Goal: Task Accomplishment & Management: Manage account settings

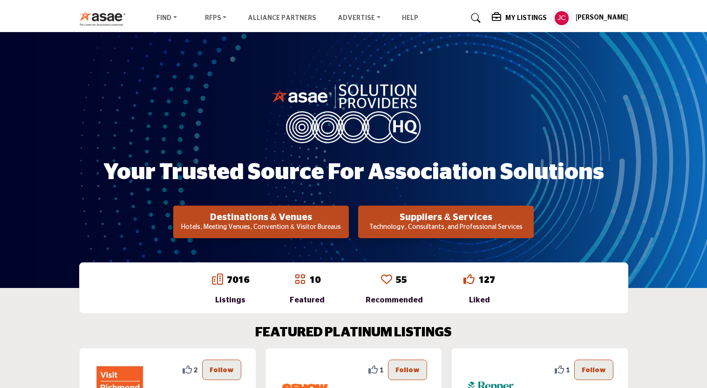
click at [653, 169] on div "Your Trusted Source for Association Solutions Destinations & Venues Hotels, Mee…" at bounding box center [353, 160] width 707 height 256
click at [706, 144] on div "Your Trusted Source for Association Solutions Destinations & Venues Hotels, Mee…" at bounding box center [353, 160] width 707 height 256
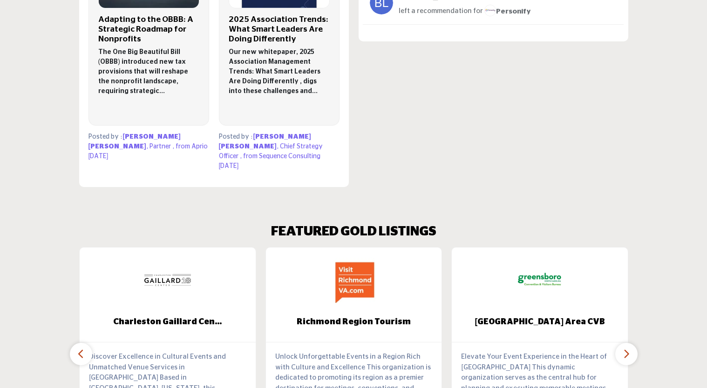
scroll to position [1060, 0]
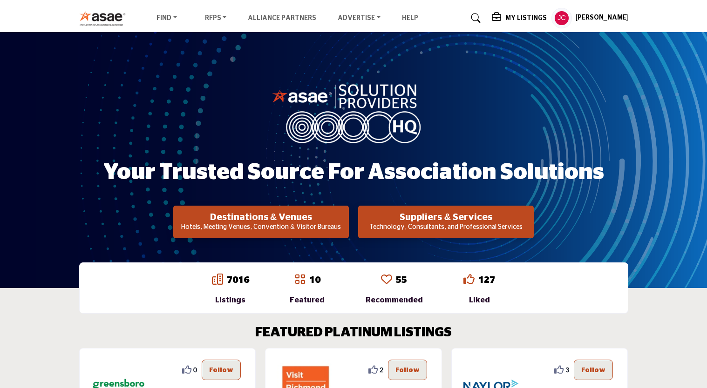
click at [547, 18] on h5 "My Listings" at bounding box center [525, 18] width 41 height 8
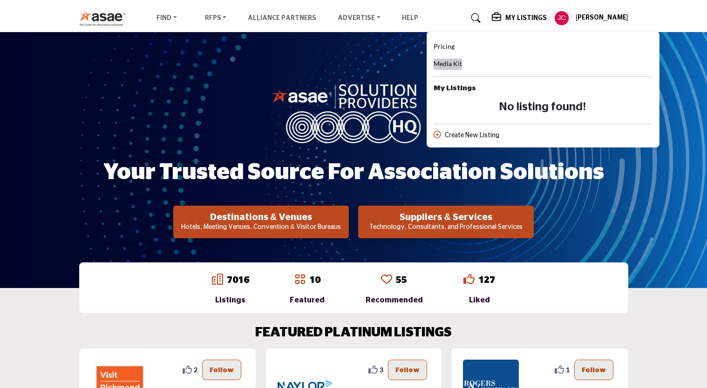
click at [459, 62] on span "Media Kit" at bounding box center [447, 64] width 28 height 8
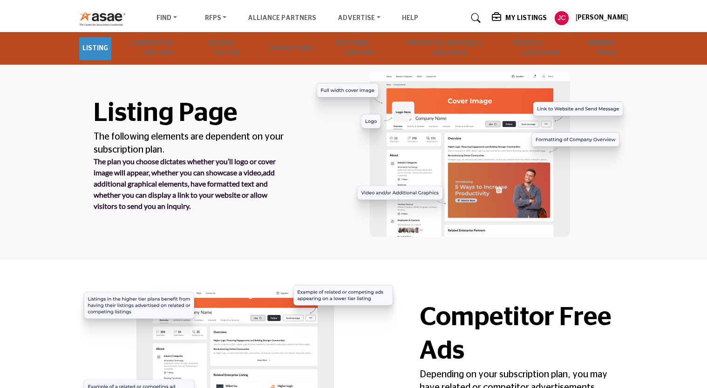
click at [592, 13] on div "[PERSON_NAME] My Profile My Interests My Lists My Suppliers My RFPs My Listings…" at bounding box center [589, 18] width 77 height 20
click at [572, 18] on profile-featured-ba450c6b-9b38-48af-b042-d48645b94da1 "Show hide supplier dropdown" at bounding box center [561, 18] width 20 height 20
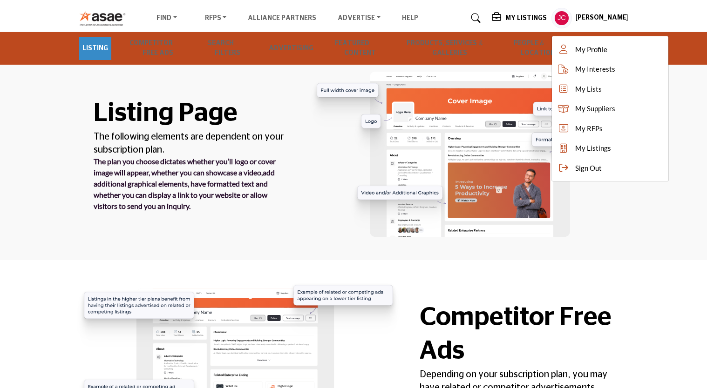
click at [90, 51] on link "Listing" at bounding box center [95, 48] width 32 height 23
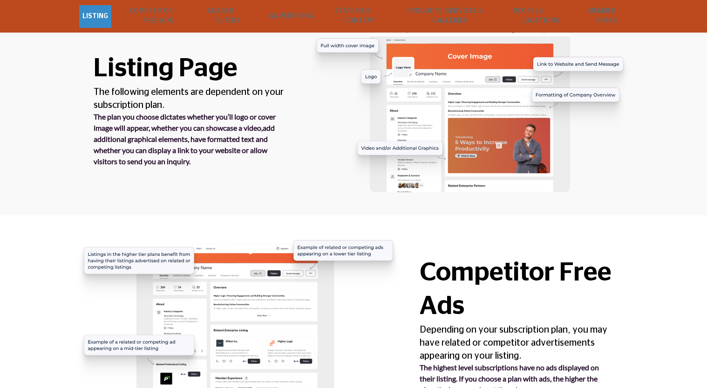
scroll to position [48, 0]
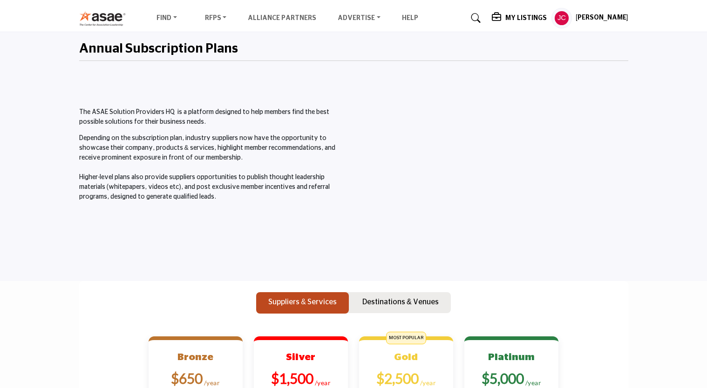
click at [503, 19] on icon at bounding box center [497, 17] width 11 height 9
click at [615, 14] on h5 "Jean Chen" at bounding box center [601, 18] width 53 height 9
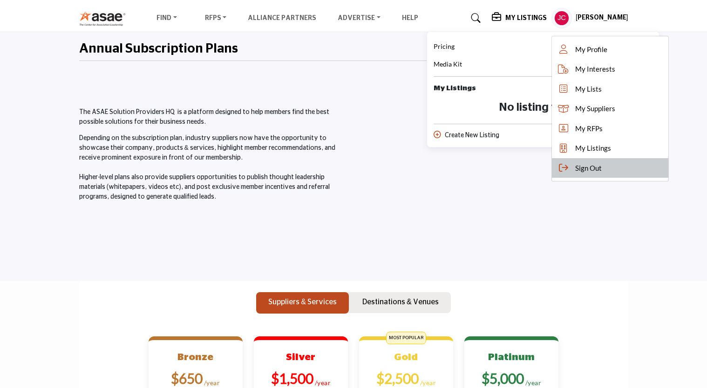
click at [600, 171] on span "Sign Out" at bounding box center [588, 168] width 27 height 11
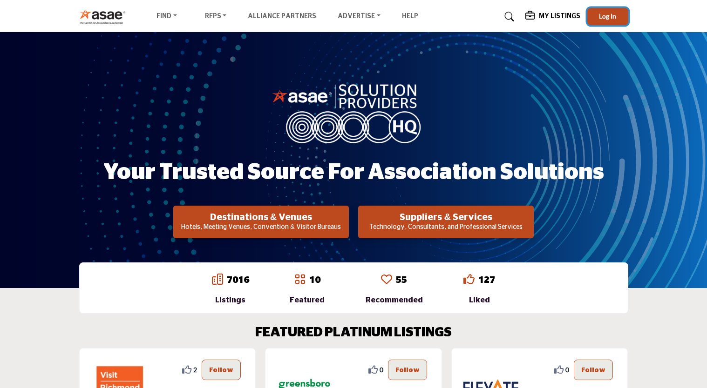
click at [602, 19] on span "Log In" at bounding box center [607, 16] width 17 height 8
